Goal: Task Accomplishment & Management: Manage account settings

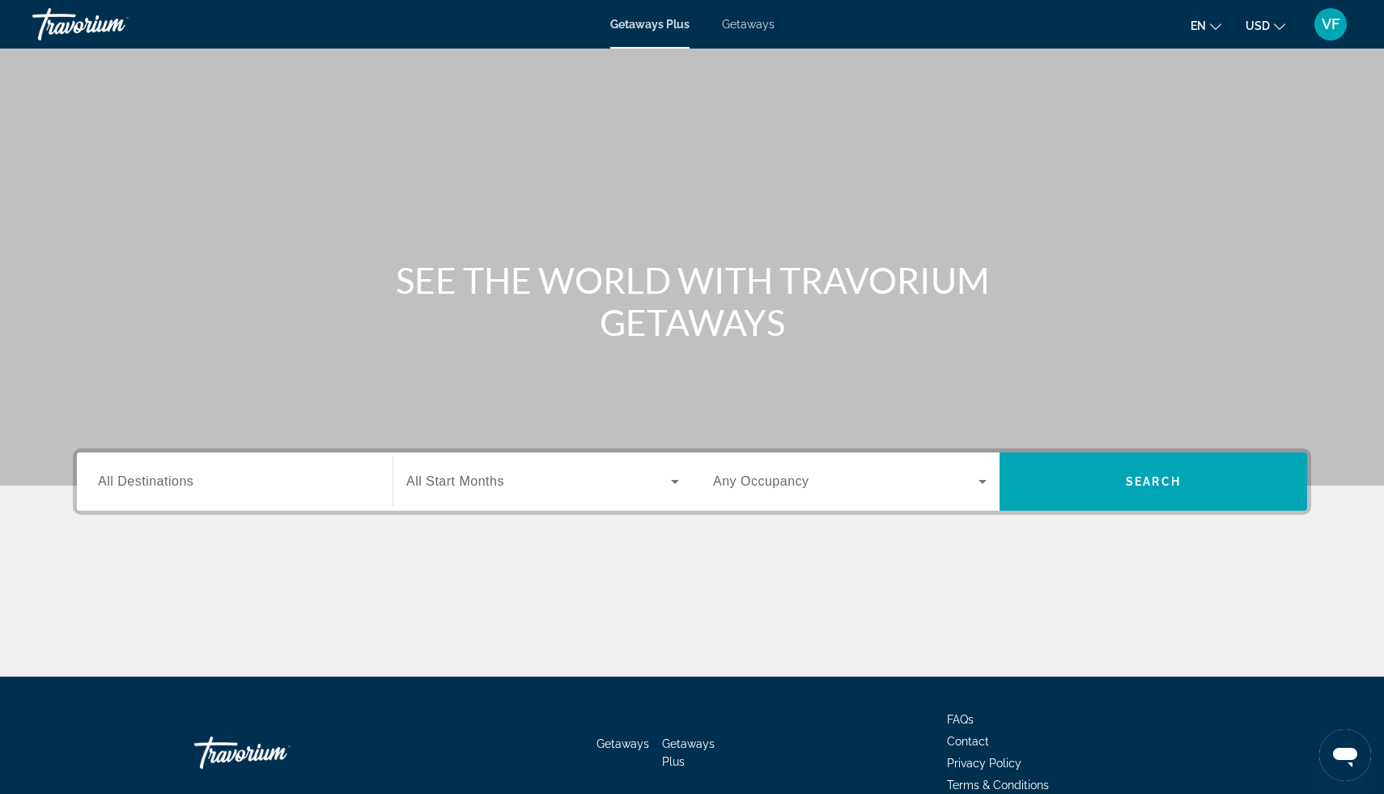
click at [764, 23] on span "Getaways" at bounding box center [748, 24] width 53 height 13
click at [635, 21] on span "Getaways Plus" at bounding box center [649, 24] width 79 height 13
click at [711, 30] on li "Getaways" at bounding box center [740, 24] width 69 height 13
click at [729, 30] on span "Getaways" at bounding box center [748, 24] width 53 height 13
click at [754, 26] on span "Getaways" at bounding box center [747, 24] width 53 height 13
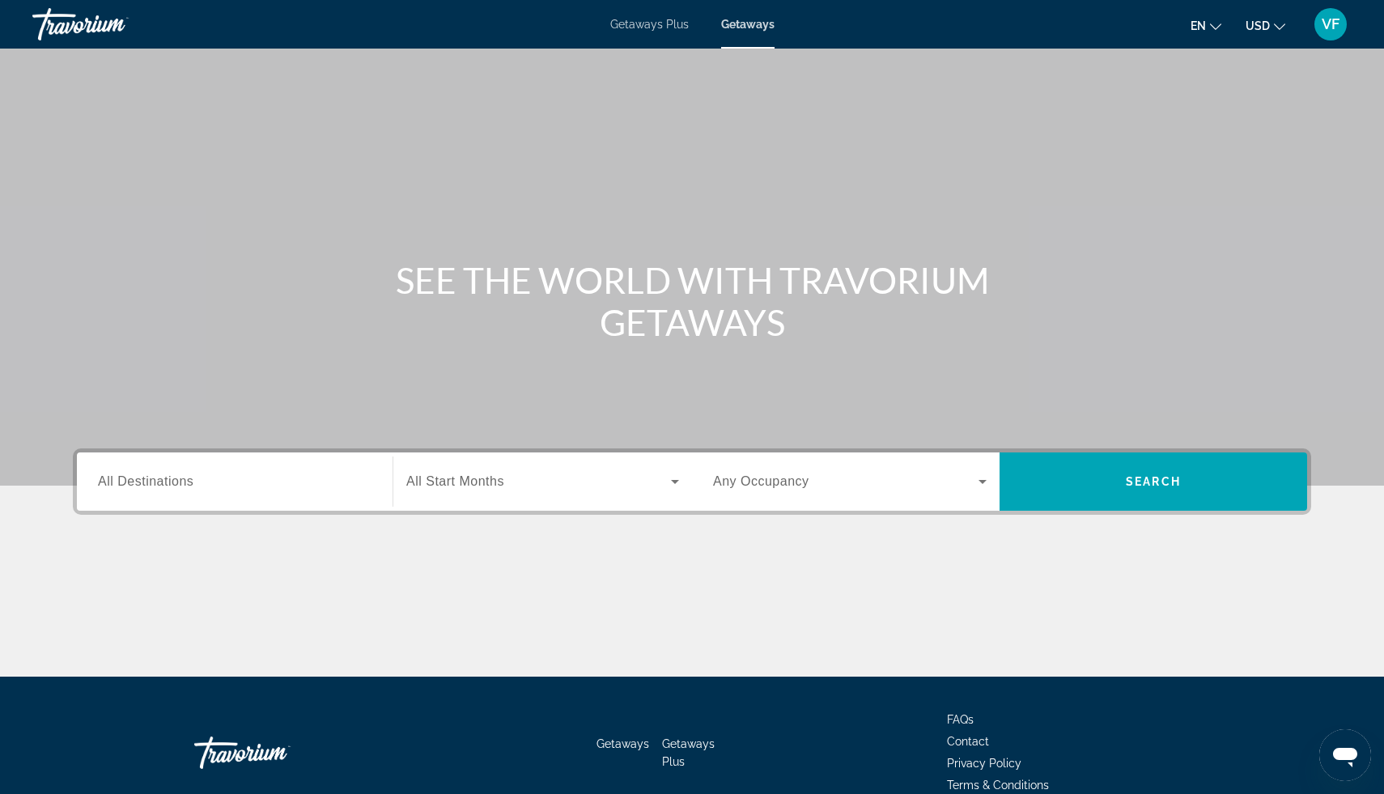
click at [625, 741] on span "Getaways" at bounding box center [623, 743] width 53 height 13
click at [1332, 23] on span "VF" at bounding box center [1331, 24] width 18 height 16
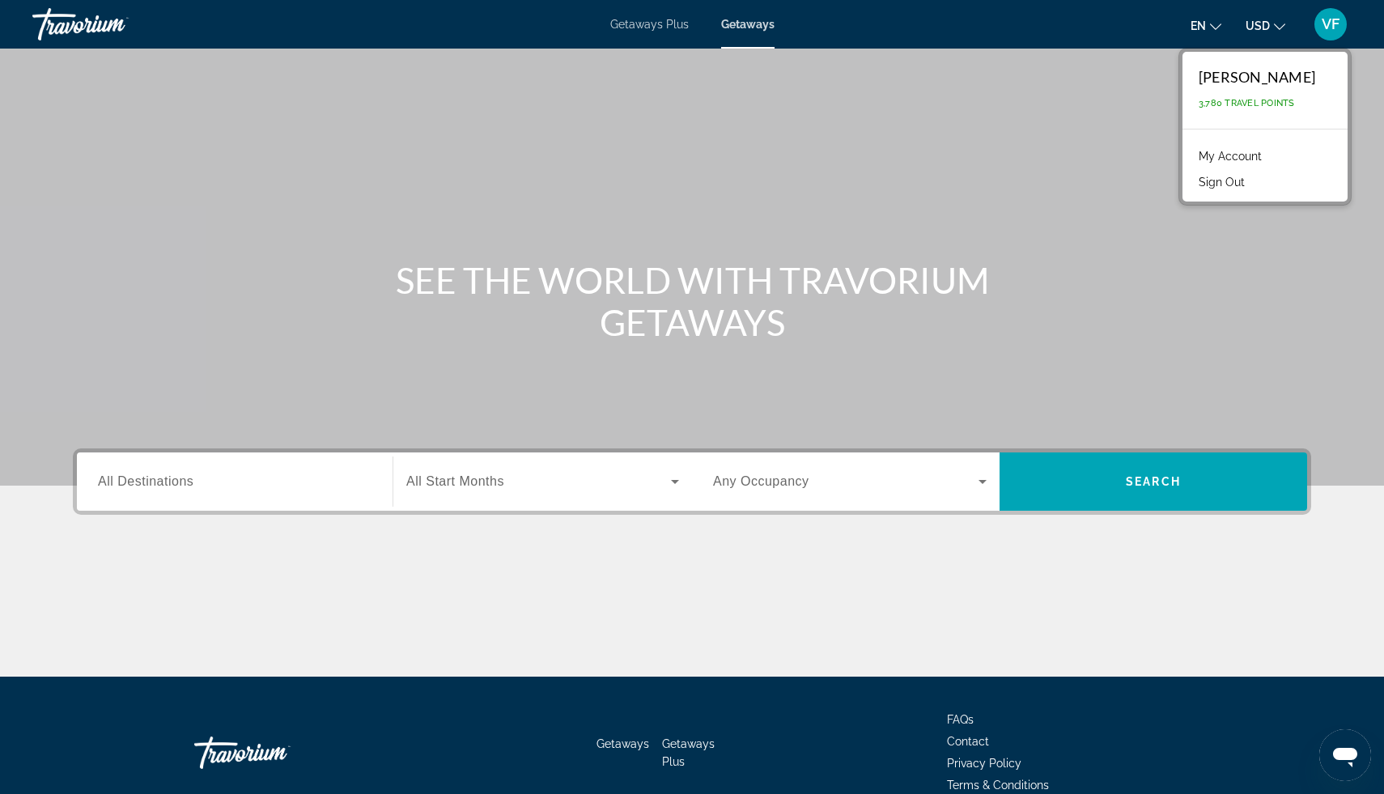
click at [1230, 153] on link "My Account" at bounding box center [1230, 156] width 79 height 21
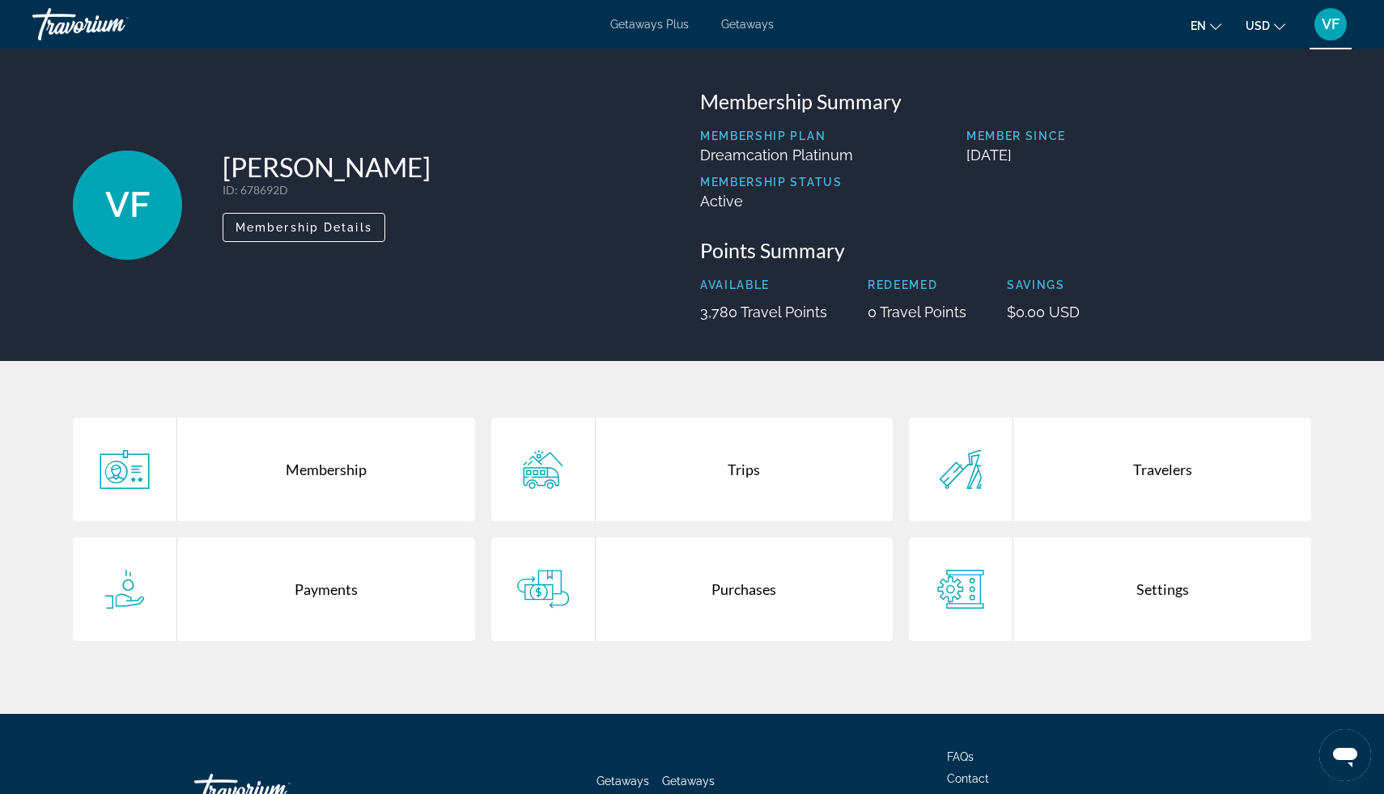
click at [745, 468] on div "Trips" at bounding box center [745, 470] width 298 height 104
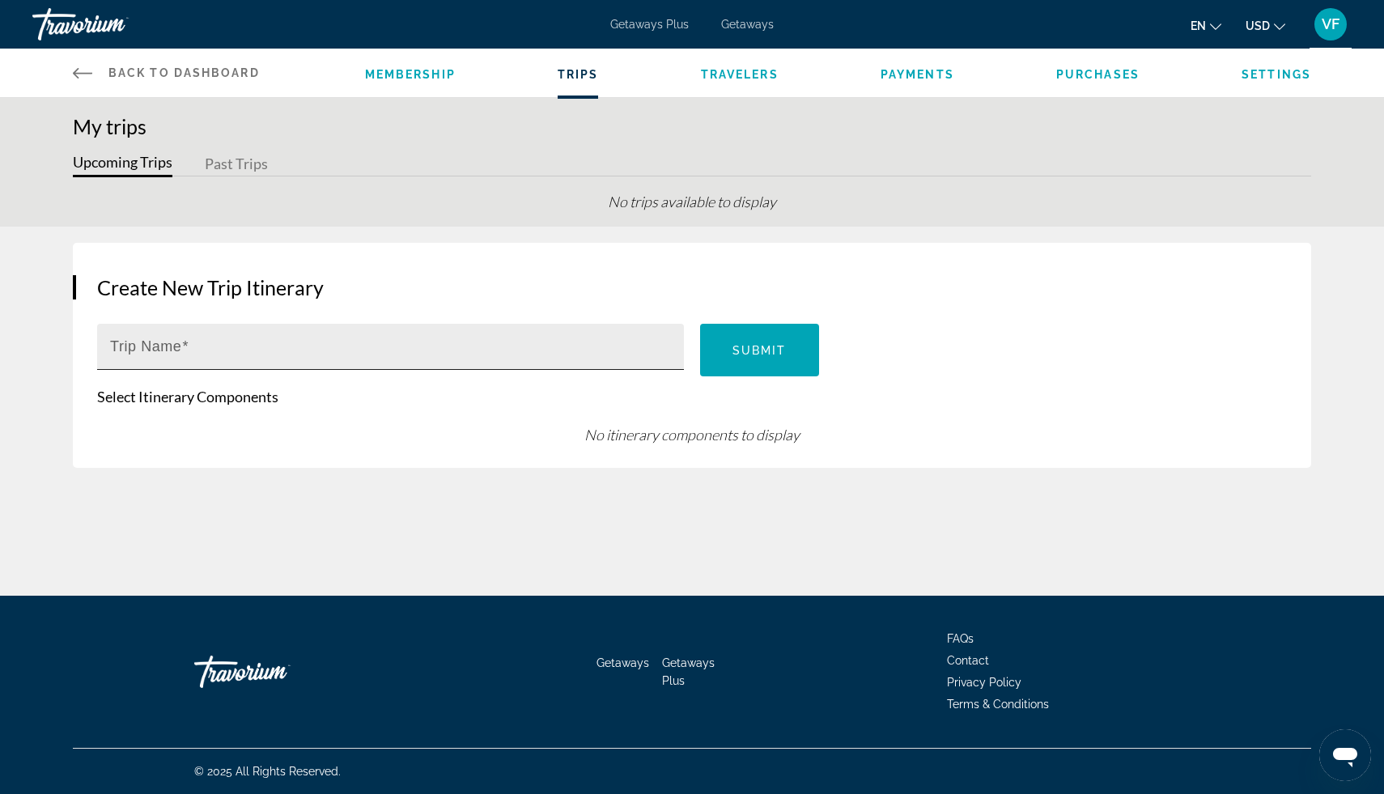
click at [196, 356] on input "Trip Name" at bounding box center [395, 353] width 571 height 19
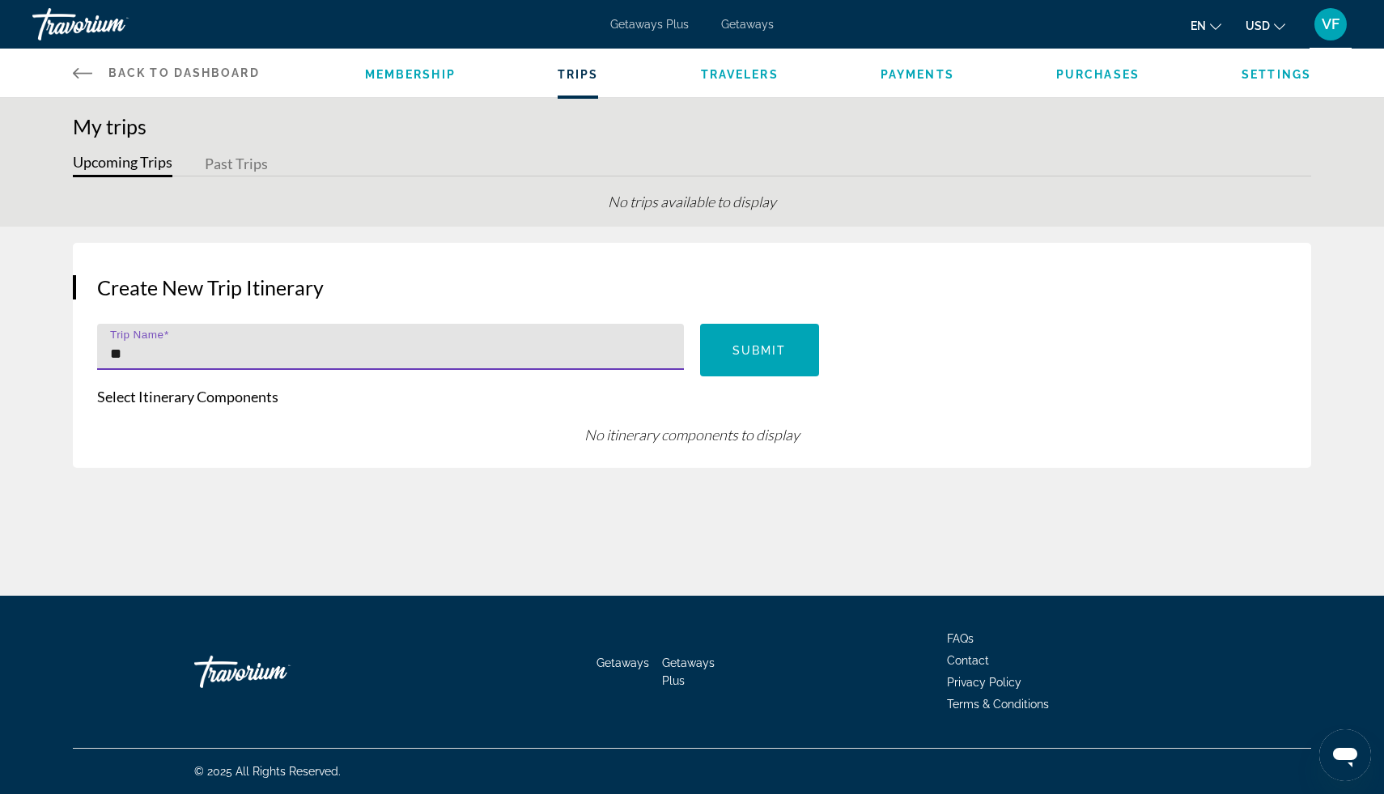
type input "*"
type input "**********"
click at [740, 350] on span "Submit" at bounding box center [760, 350] width 54 height 13
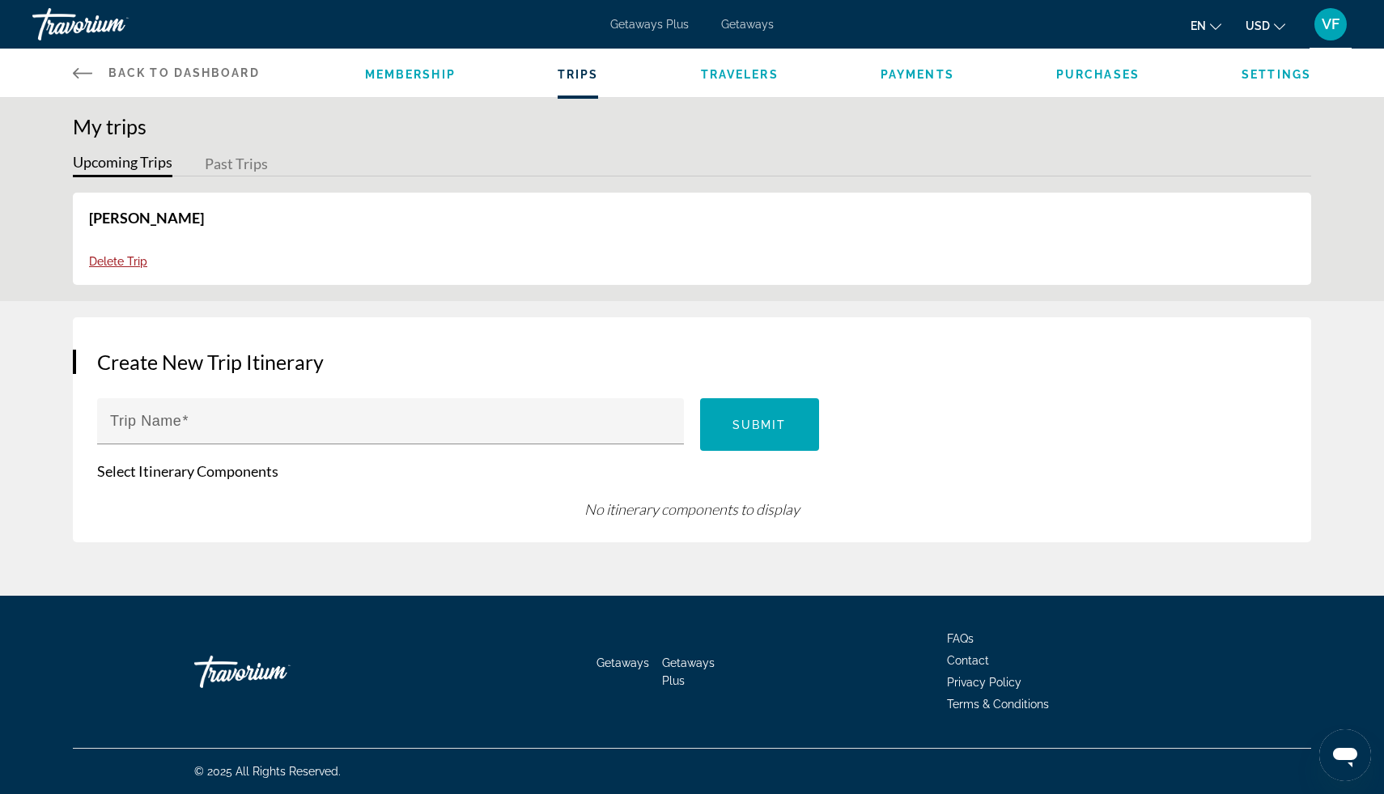
drag, startPoint x: 740, startPoint y: 350, endPoint x: 635, endPoint y: 309, distance: 112.7
click at [641, 316] on div "Create New Trip Itinerary Trip Name Submit Select Itinerary Components No itine…" at bounding box center [691, 429] width 1303 height 257
click at [624, 223] on div "Main content" at bounding box center [813, 243] width 971 height 68
click at [612, 223] on div "Main content" at bounding box center [813, 243] width 971 height 68
click at [197, 219] on link "Viktoriia Fomicheva" at bounding box center [146, 218] width 115 height 18
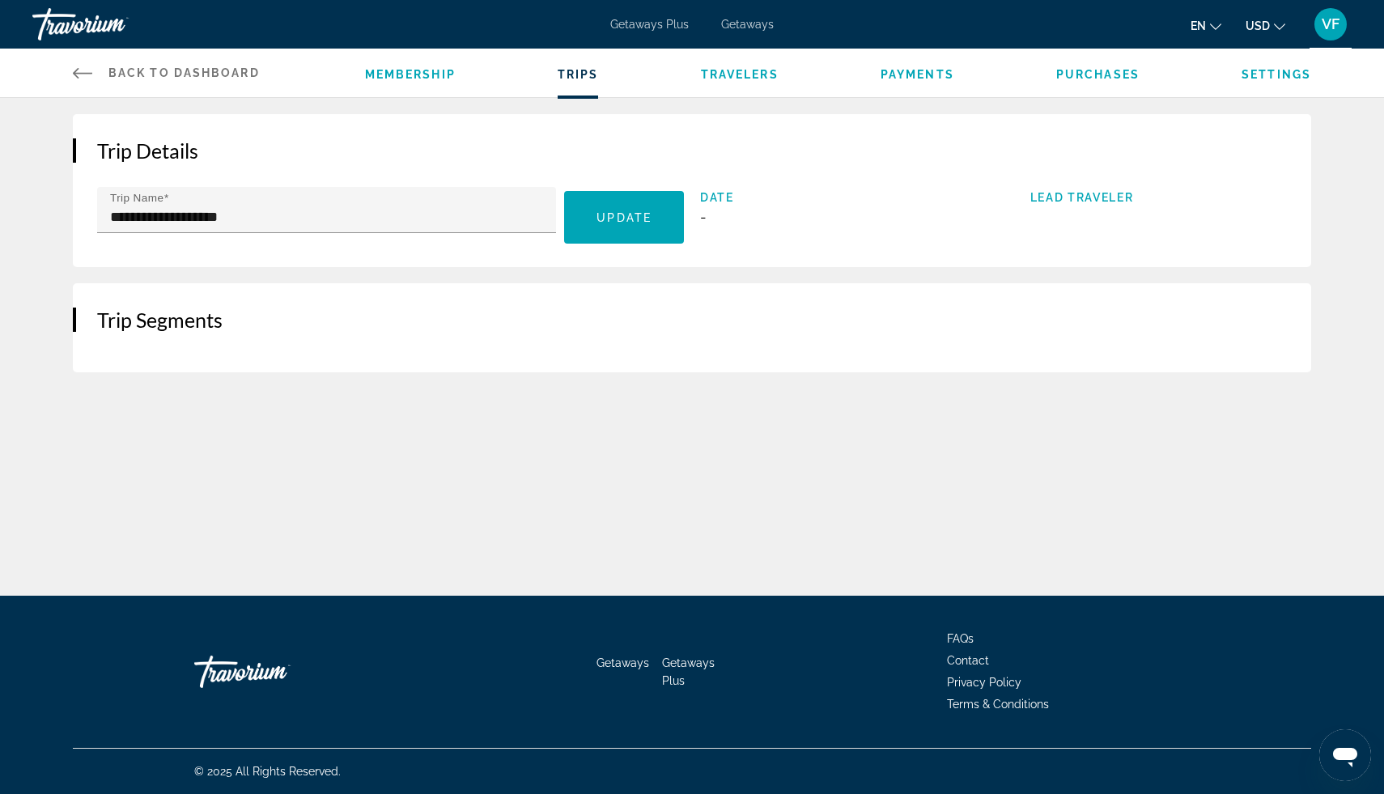
click at [332, 341] on div "Trip Segments" at bounding box center [692, 327] width 1238 height 89
click at [75, 67] on icon "Main content" at bounding box center [82, 72] width 19 height 19
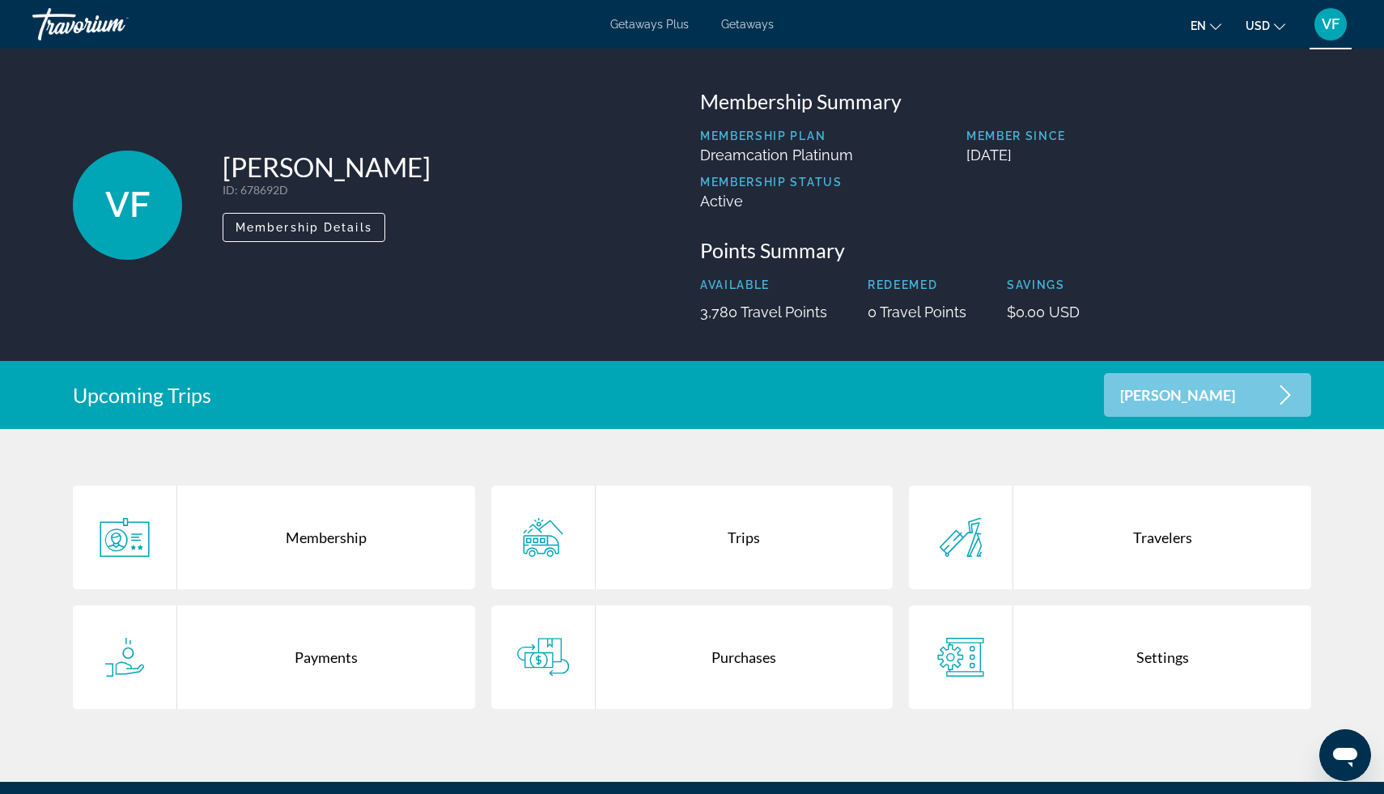
click at [758, 21] on span "Getaways" at bounding box center [747, 24] width 53 height 13
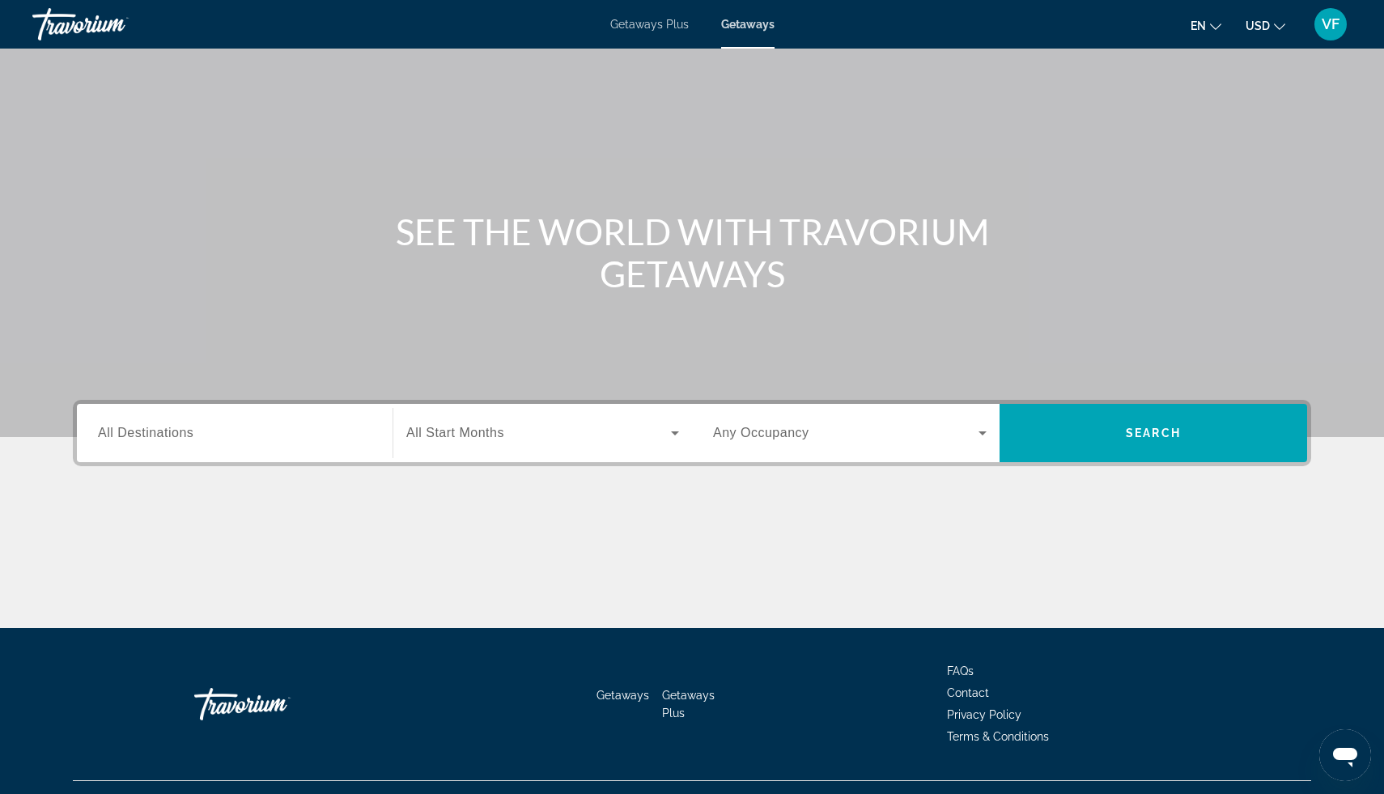
scroll to position [81, 0]
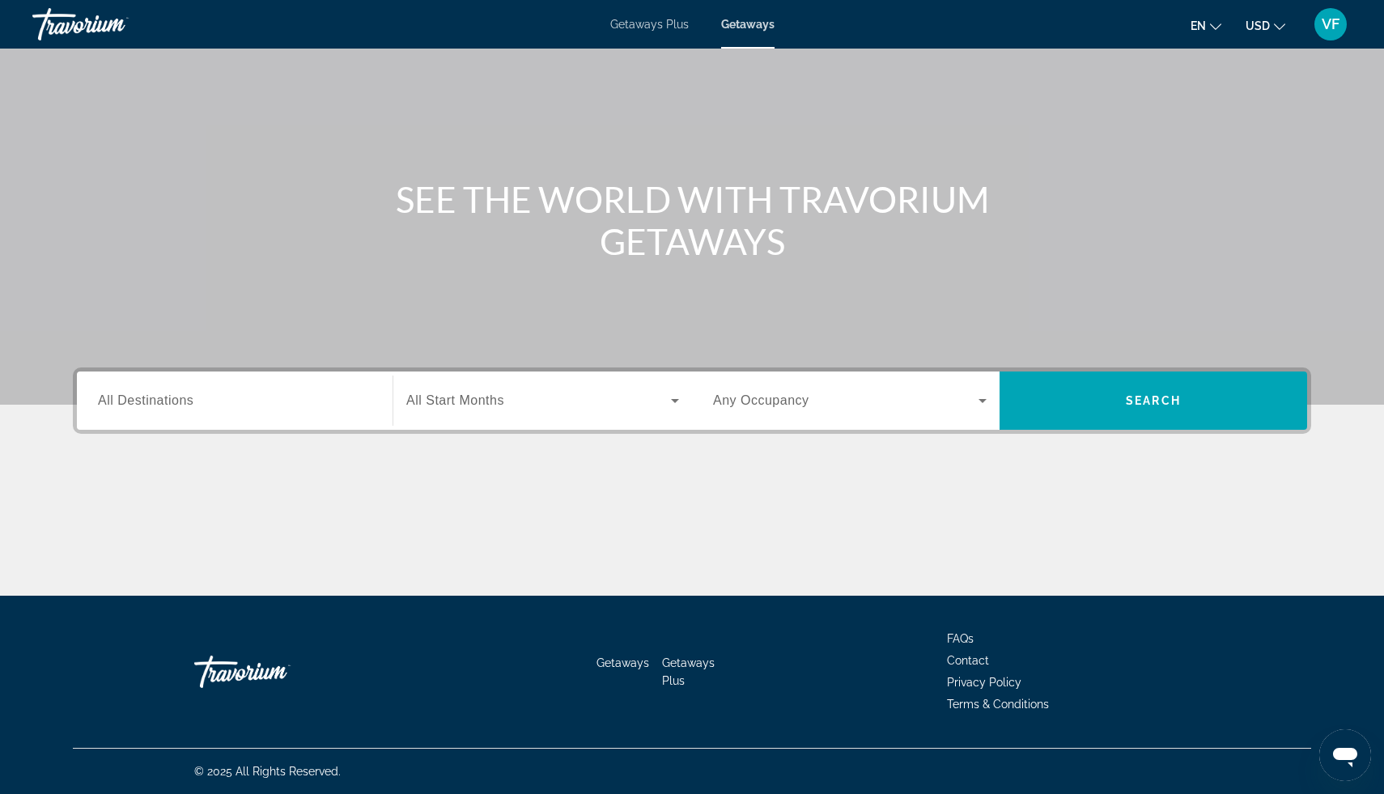
click at [84, 26] on div "Travorium" at bounding box center [113, 24] width 162 height 42
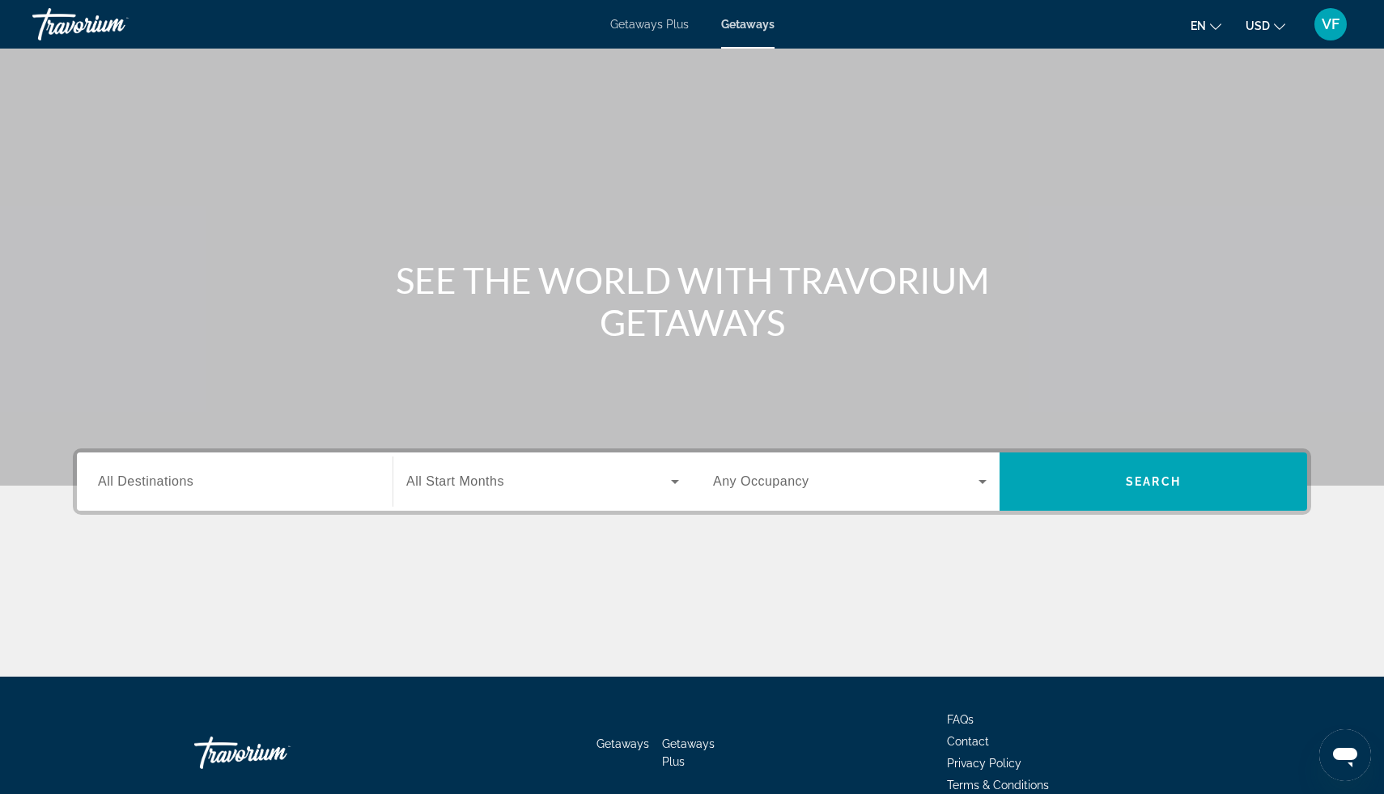
click at [84, 26] on div "Travorium" at bounding box center [113, 24] width 162 height 42
click at [63, 17] on div "Travorium" at bounding box center [113, 24] width 162 height 42
click at [63, 18] on div "Travorium" at bounding box center [113, 24] width 162 height 42
click at [81, 22] on div "Travorium" at bounding box center [113, 24] width 162 height 42
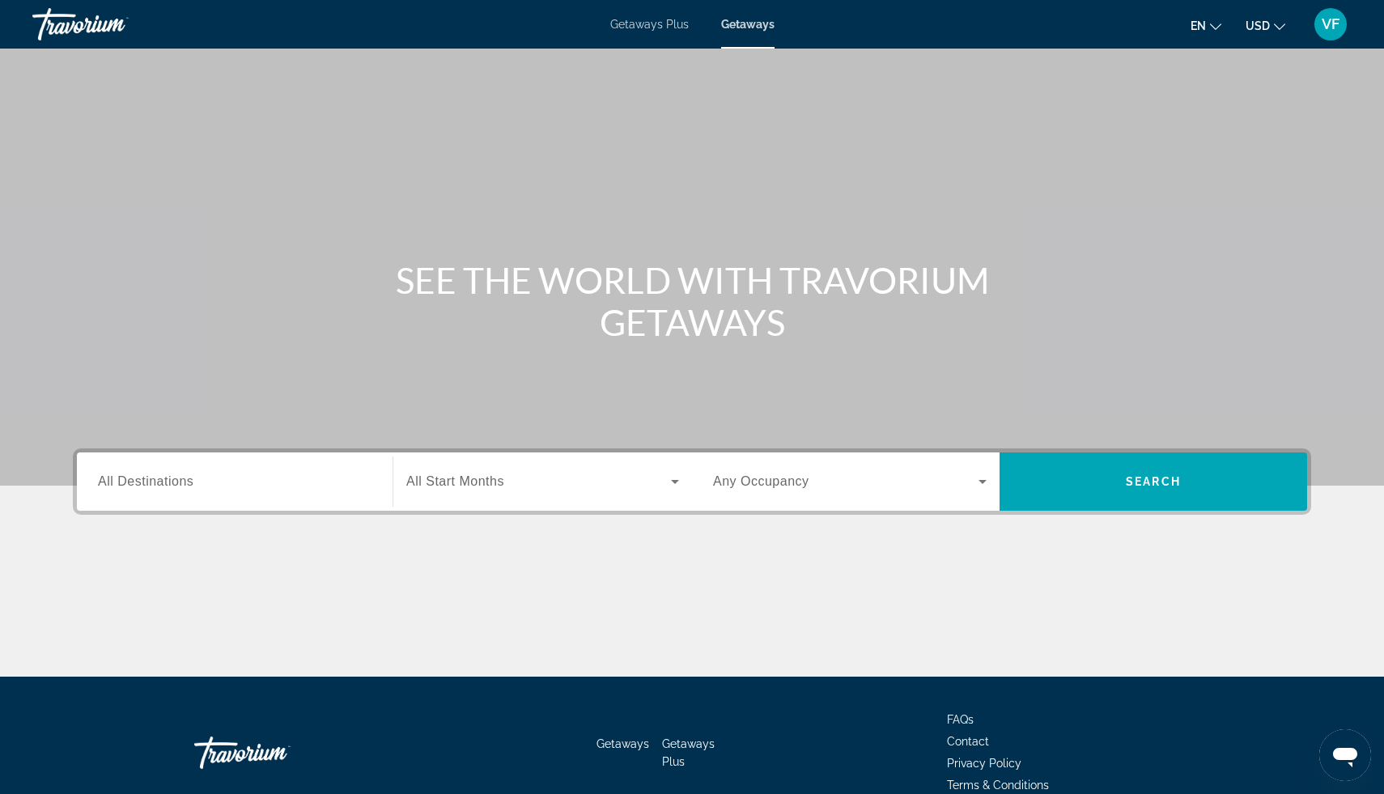
click at [78, 27] on div "Travorium" at bounding box center [113, 24] width 162 height 42
drag, startPoint x: 78, startPoint y: 27, endPoint x: 232, endPoint y: 4, distance: 156.3
